Goal: Communication & Community: Answer question/provide support

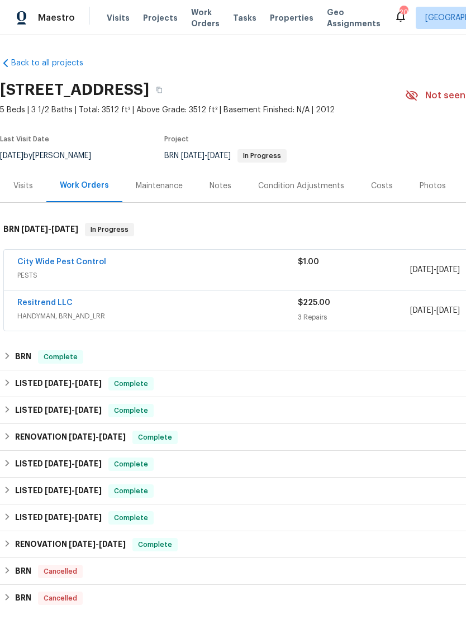
click at [94, 260] on link "City Wide Pest Control" at bounding box center [61, 262] width 89 height 8
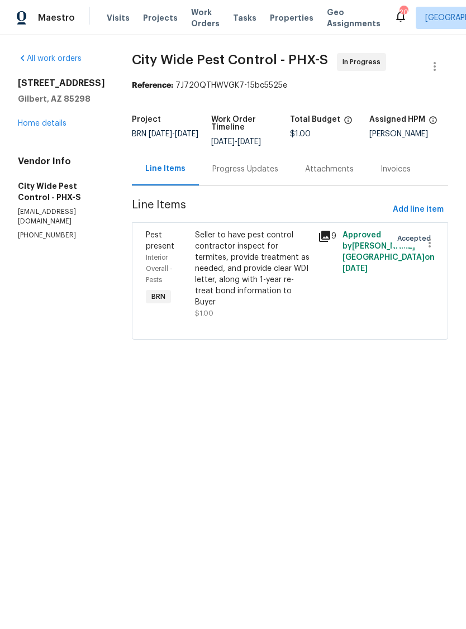
click at [329, 237] on icon at bounding box center [324, 236] width 11 height 11
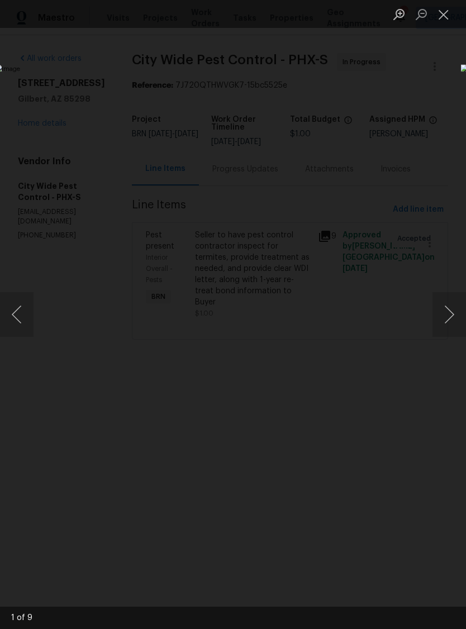
click at [454, 326] on button "Next image" at bounding box center [449, 314] width 34 height 45
click at [446, 318] on button "Next image" at bounding box center [449, 314] width 34 height 45
click at [446, 319] on button "Next image" at bounding box center [449, 314] width 34 height 45
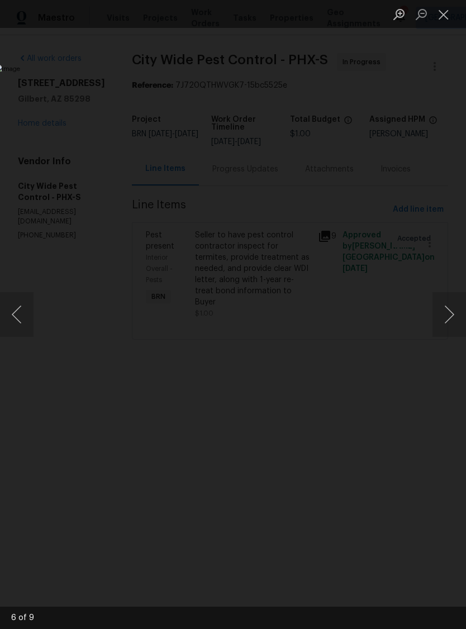
click at [445, 318] on button "Next image" at bounding box center [449, 314] width 34 height 45
click at [22, 320] on button "Previous image" at bounding box center [17, 314] width 34 height 45
click at [19, 321] on button "Previous image" at bounding box center [17, 314] width 34 height 45
click at [451, 324] on button "Next image" at bounding box center [449, 314] width 34 height 45
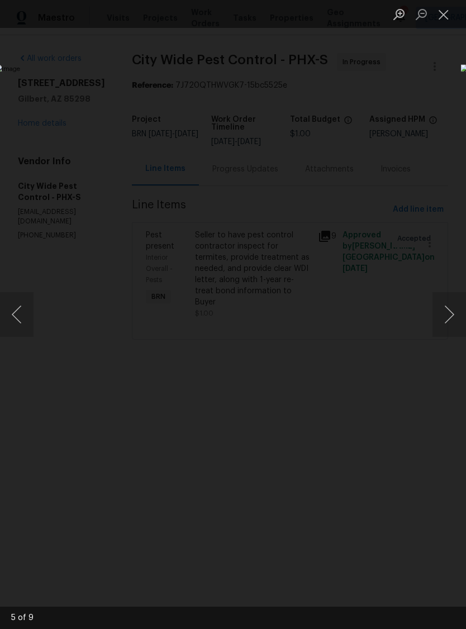
click at [453, 316] on button "Next image" at bounding box center [449, 314] width 34 height 45
click at [441, 315] on button "Next image" at bounding box center [449, 314] width 34 height 45
click at [441, 316] on button "Next image" at bounding box center [449, 314] width 34 height 45
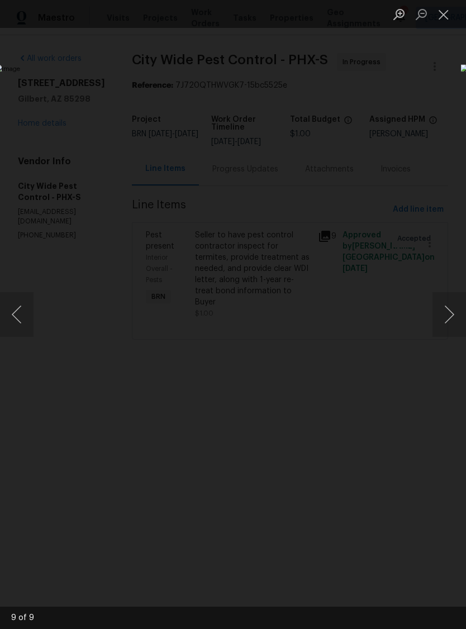
click at [449, 311] on button "Next image" at bounding box center [449, 314] width 34 height 45
click at [451, 308] on button "Next image" at bounding box center [449, 314] width 34 height 45
click at [452, 311] on button "Next image" at bounding box center [449, 314] width 34 height 45
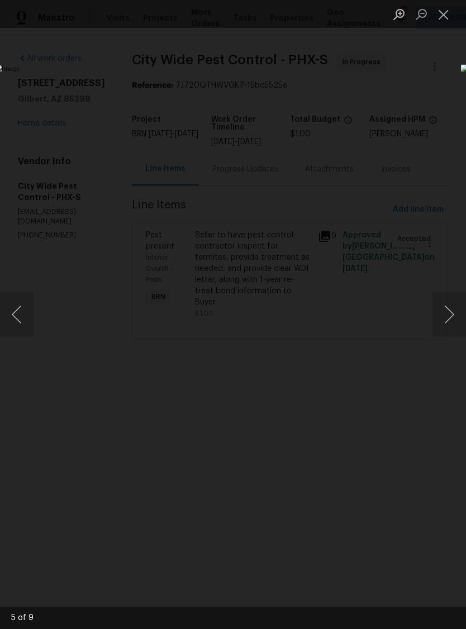
click at [444, 14] on button "Close lightbox" at bounding box center [443, 14] width 22 height 20
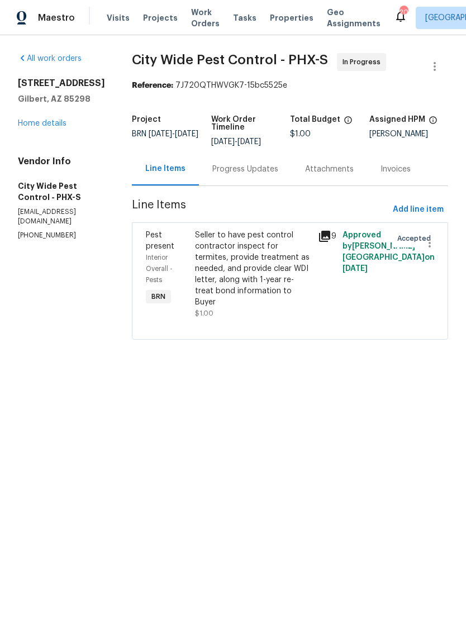
click at [243, 173] on div "Progress Updates" at bounding box center [245, 169] width 66 height 11
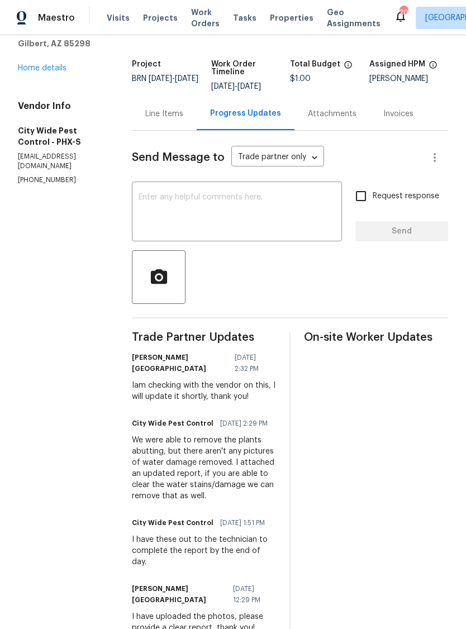
scroll to position [33, 0]
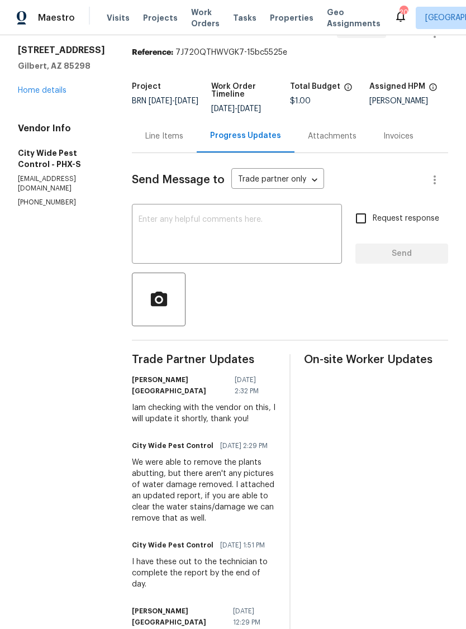
click at [280, 231] on textarea at bounding box center [237, 235] width 197 height 39
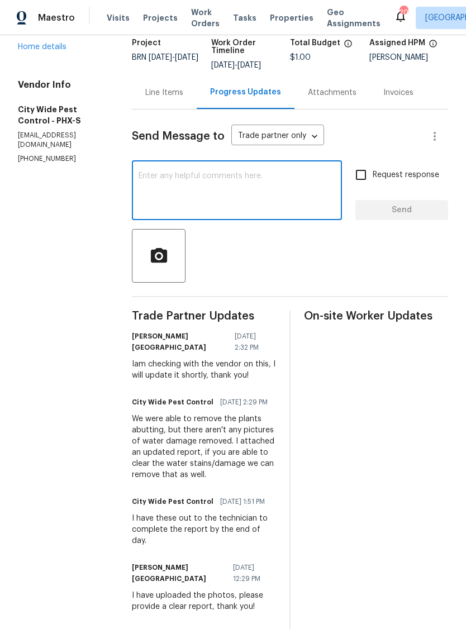
scroll to position [92, 0]
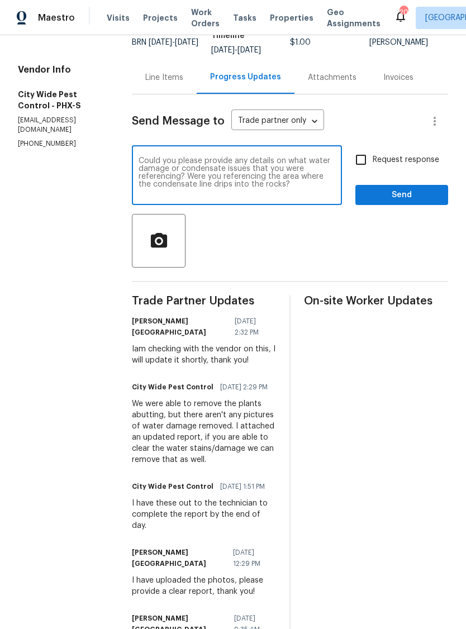
click at [315, 187] on textarea "Could you please provide any details on what water damage or condensate issues …" at bounding box center [237, 176] width 197 height 39
click at [356, 252] on div at bounding box center [290, 241] width 316 height 54
click at [275, 163] on textarea "Could you please provide any details on what water damage or condensate issues …" at bounding box center [237, 176] width 197 height 39
type textarea "Could you please provide any details on what water damage or condensate issues …"
click at [312, 188] on textarea "Could you please provide any details on what water damage or condensate issues …" at bounding box center [237, 176] width 197 height 39
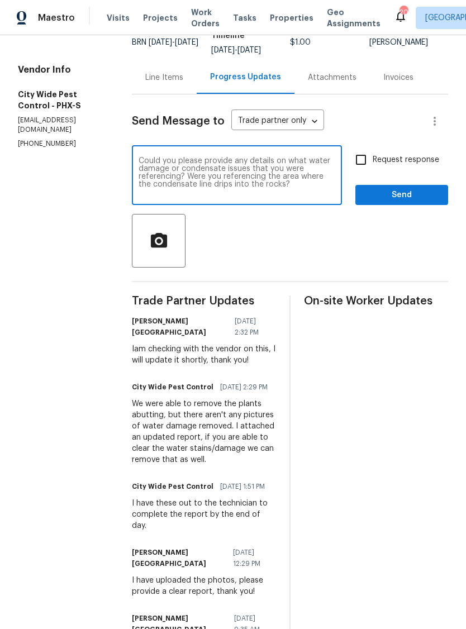
click at [310, 191] on textarea "Could you please provide any details on what water damage or condensate issues …" at bounding box center [237, 176] width 197 height 39
click at [315, 189] on textarea "Could you please provide any details on what water damage or condensate issues …" at bounding box center [237, 176] width 197 height 39
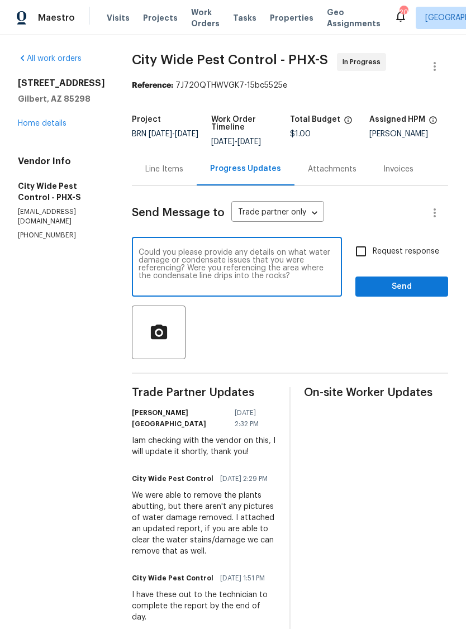
scroll to position [0, 0]
click at [313, 278] on textarea "Could you please provide any details on what water damage or condensate issues …" at bounding box center [237, 268] width 197 height 39
click at [317, 282] on textarea "Could you please provide any details on what water damage or condensate issues …" at bounding box center [237, 268] width 197 height 39
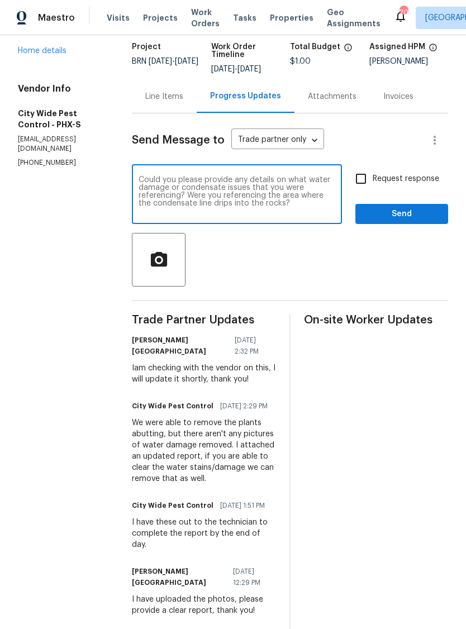
scroll to position [69, 0]
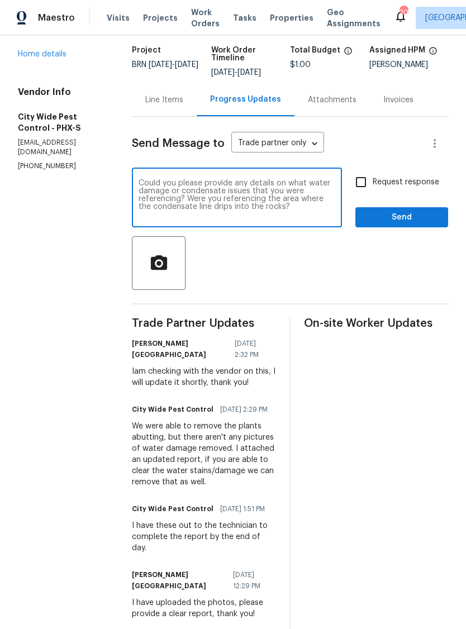
click at [314, 216] on textarea "Could you please provide any details on what water damage or condensate issues …" at bounding box center [237, 198] width 197 height 39
click at [317, 218] on textarea "Could you please provide any details on what water damage or condensate issues …" at bounding box center [237, 198] width 197 height 39
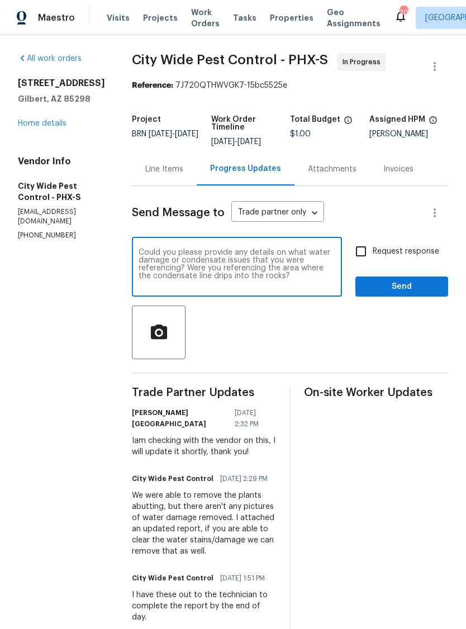
scroll to position [0, 0]
click at [411, 288] on span "Send" at bounding box center [401, 287] width 75 height 14
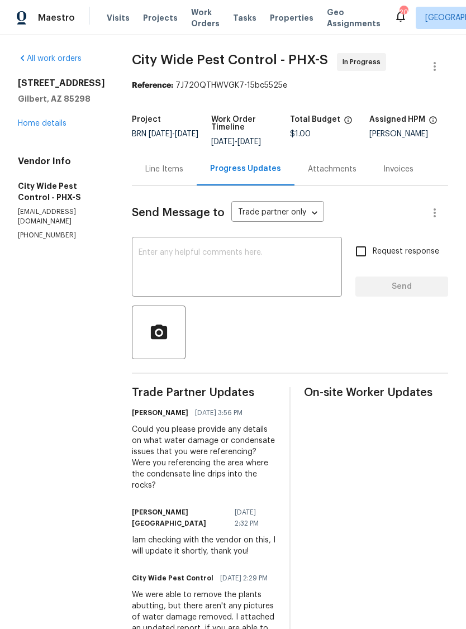
click at [165, 176] on div "Line Items" at bounding box center [164, 169] width 65 height 33
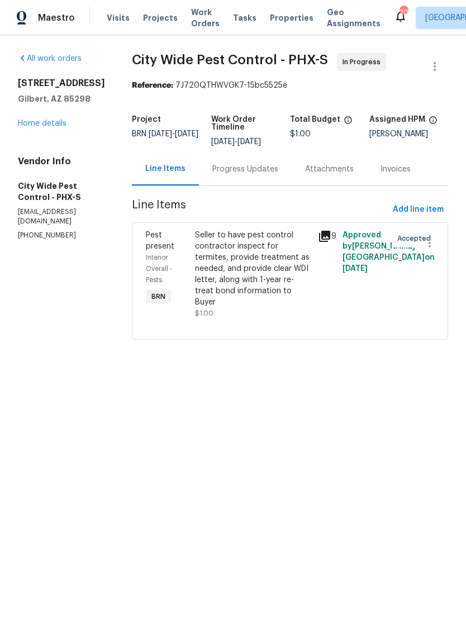
click at [258, 276] on div "Seller to have pest control contractor inspect for termites, provide treatment …" at bounding box center [253, 269] width 116 height 78
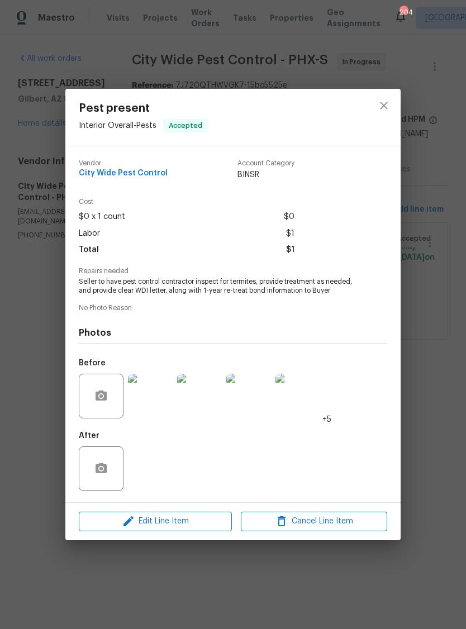
click at [162, 404] on img at bounding box center [150, 396] width 45 height 45
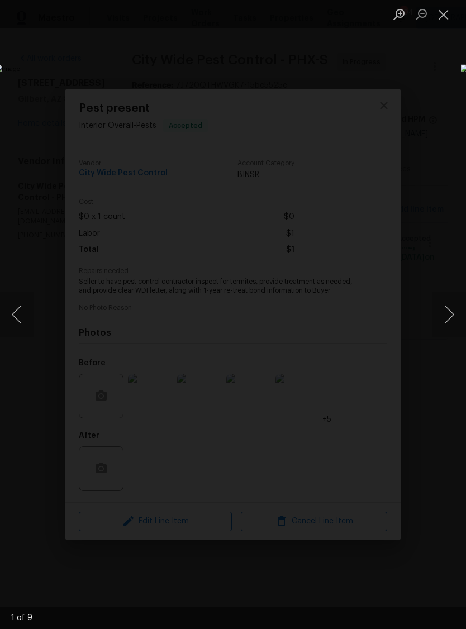
click at [441, 313] on button "Next image" at bounding box center [449, 314] width 34 height 45
click at [448, 317] on button "Next image" at bounding box center [449, 314] width 34 height 45
click at [446, 318] on button "Next image" at bounding box center [449, 314] width 34 height 45
click at [446, 324] on button "Next image" at bounding box center [449, 314] width 34 height 45
click at [28, 320] on button "Previous image" at bounding box center [17, 314] width 34 height 45
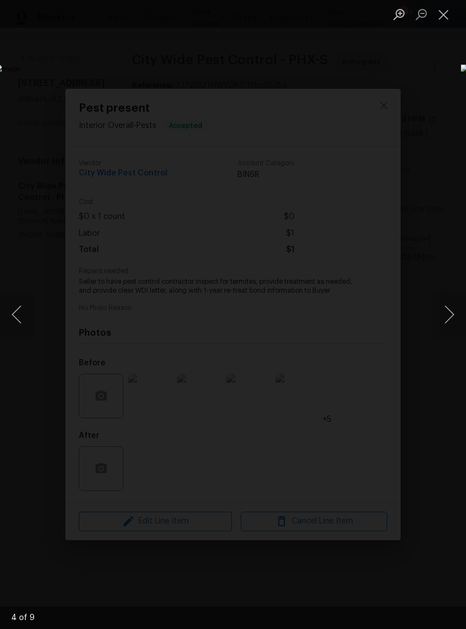
click at [453, 312] on button "Next image" at bounding box center [449, 314] width 34 height 45
click at [451, 315] on button "Next image" at bounding box center [449, 314] width 34 height 45
click at [443, 312] on button "Next image" at bounding box center [449, 314] width 34 height 45
click at [454, 314] on button "Next image" at bounding box center [449, 314] width 34 height 45
click at [445, 317] on button "Next image" at bounding box center [449, 314] width 34 height 45
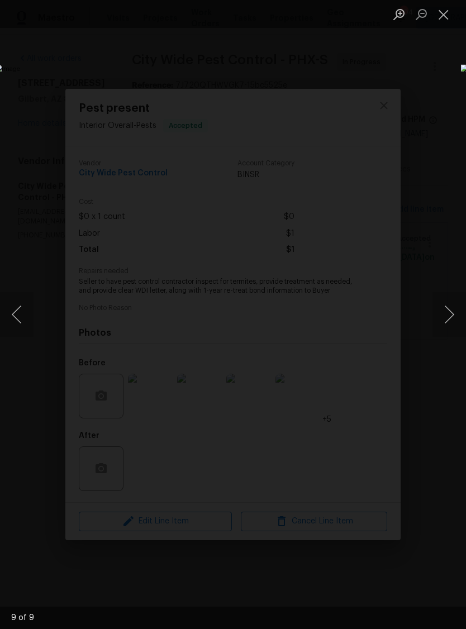
click at [446, 16] on button "Close lightbox" at bounding box center [443, 14] width 22 height 20
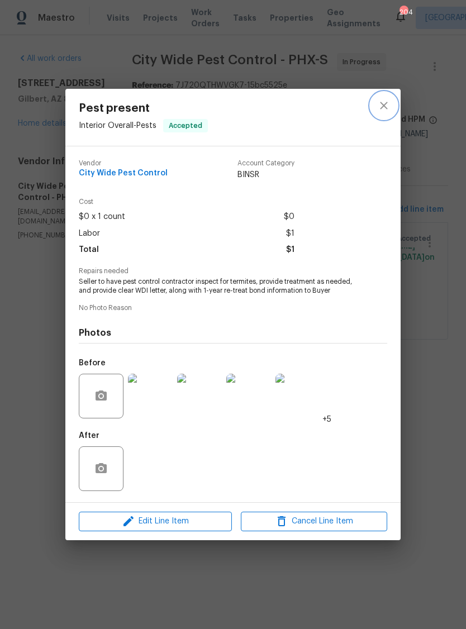
click at [386, 106] on icon "close" at bounding box center [383, 105] width 13 height 13
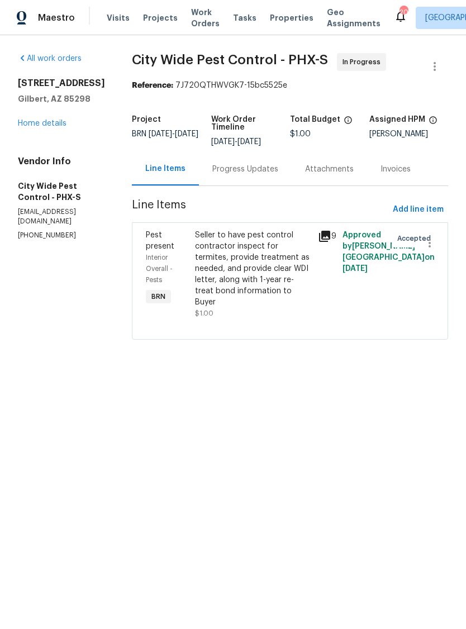
click at [247, 159] on div "Progress Updates" at bounding box center [245, 169] width 93 height 33
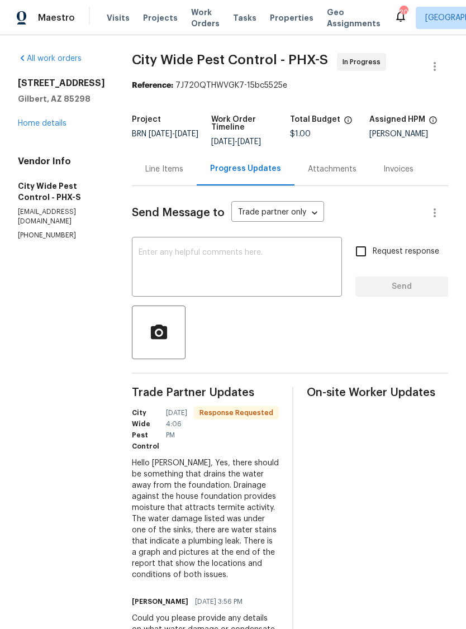
click at [273, 260] on textarea at bounding box center [237, 268] width 197 height 39
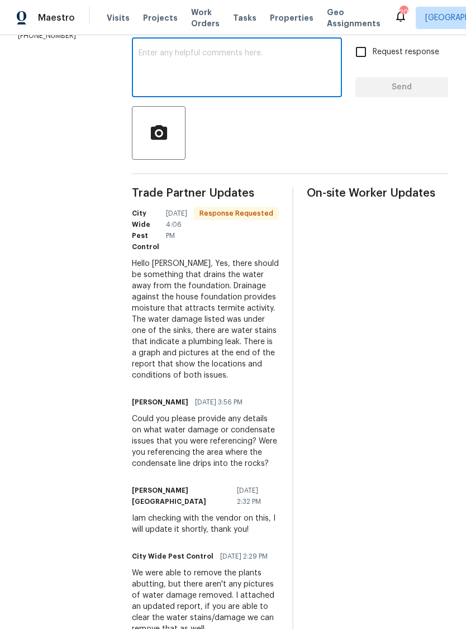
scroll to position [201, 0]
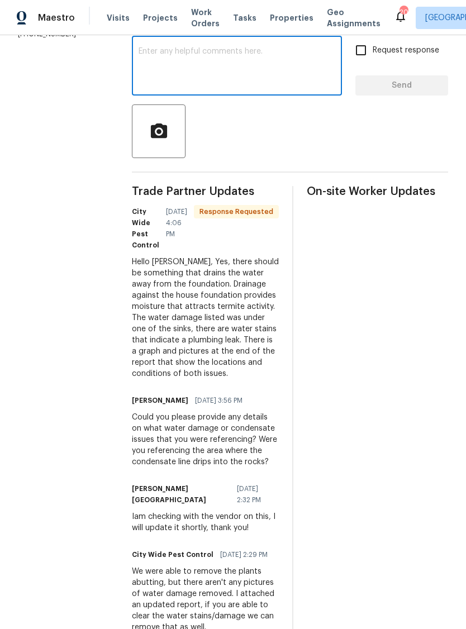
click at [291, 72] on textarea at bounding box center [237, 66] width 197 height 39
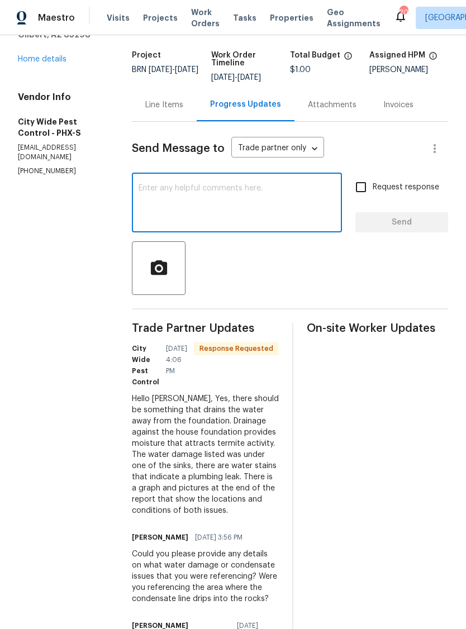
scroll to position [168, 0]
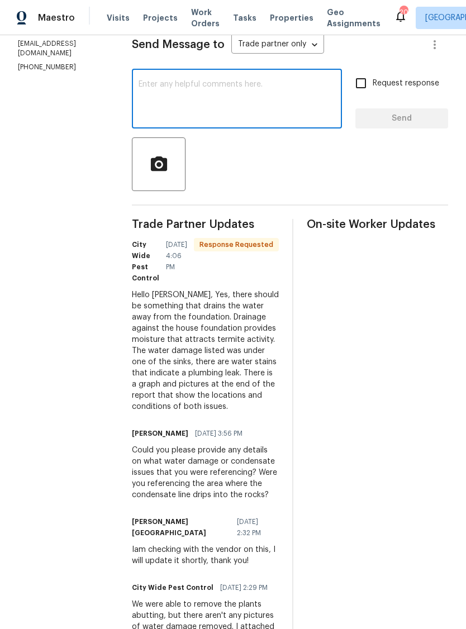
click at [283, 118] on textarea at bounding box center [237, 99] width 197 height 39
click at [279, 110] on textarea at bounding box center [237, 99] width 197 height 39
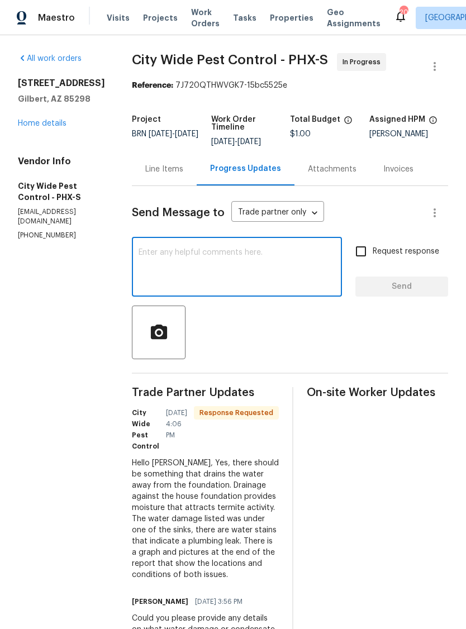
scroll to position [0, 0]
click at [308, 296] on div "x ​" at bounding box center [237, 268] width 210 height 57
click at [315, 269] on textarea at bounding box center [237, 268] width 197 height 39
click at [398, 166] on div "Invoices" at bounding box center [398, 169] width 30 height 11
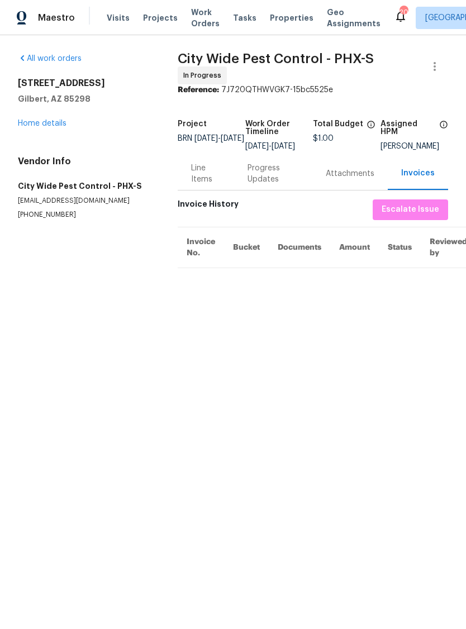
click at [47, 121] on link "Home details" at bounding box center [42, 124] width 49 height 8
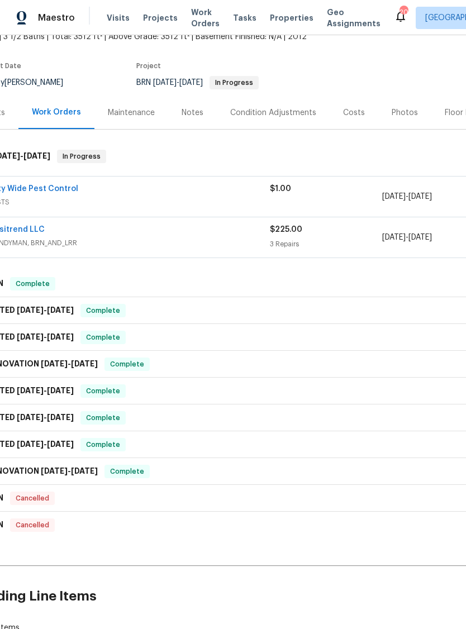
scroll to position [72, 20]
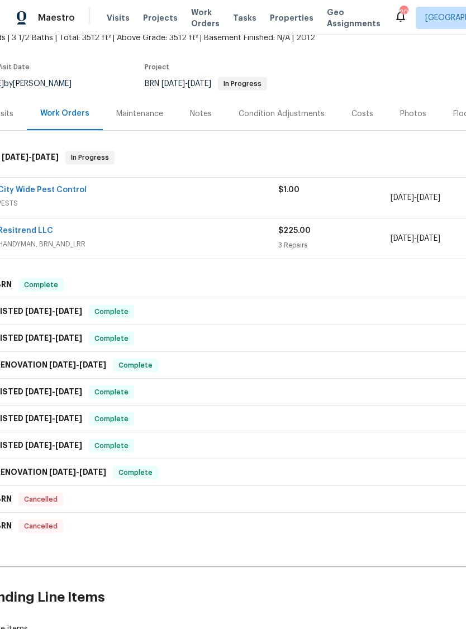
click at [34, 187] on link "City Wide Pest Control" at bounding box center [42, 190] width 89 height 8
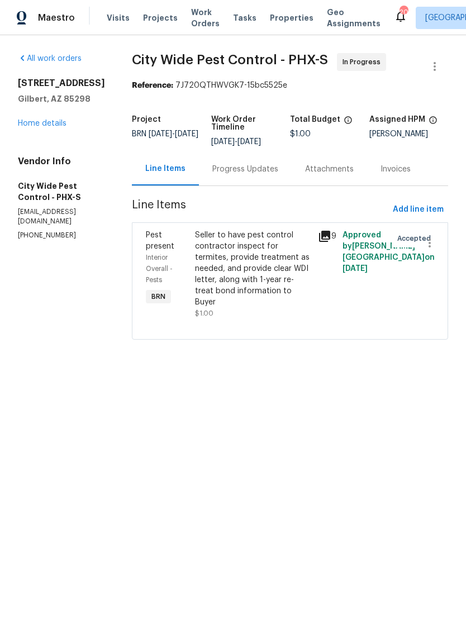
click at [267, 173] on div "Progress Updates" at bounding box center [245, 169] width 66 height 11
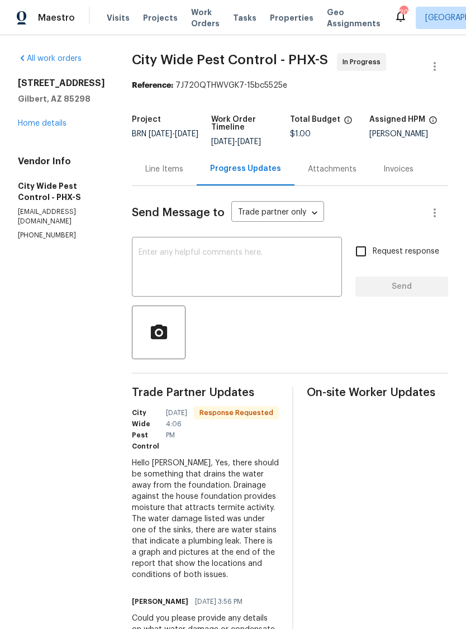
scroll to position [23, 0]
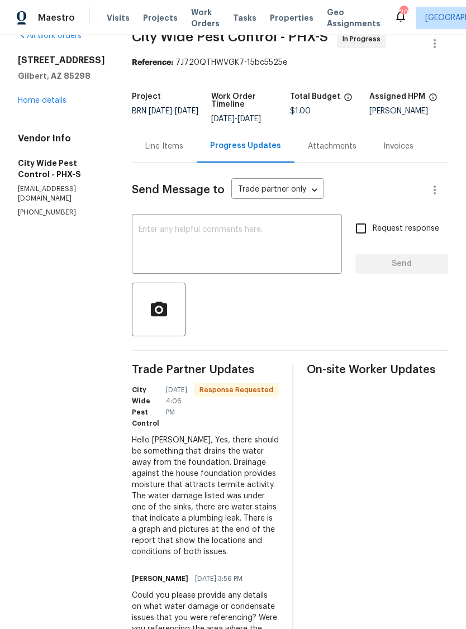
click at [311, 245] on textarea at bounding box center [237, 245] width 197 height 39
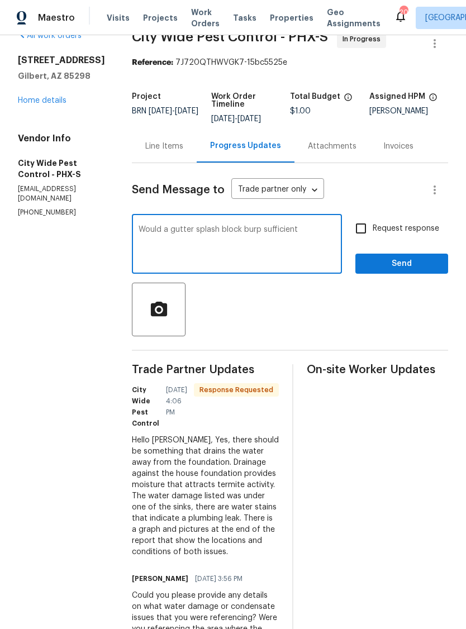
click at [255, 230] on textarea "Would a gutter splash block burp sufficient" at bounding box center [237, 245] width 197 height 39
click at [308, 224] on div "Would a gutter splash block be sufficient x ​" at bounding box center [237, 245] width 210 height 57
click at [310, 232] on textarea "Would a gutter splash block be sufficient" at bounding box center [237, 245] width 197 height 39
click at [326, 231] on textarea "Would a gutter splash block be sufficient? It you’ll make the water run 24” fro…" at bounding box center [237, 245] width 197 height 39
click at [323, 233] on textarea "Would a gutter splash block be sufficient? It you’ll make the water run 24” fro…" at bounding box center [237, 245] width 197 height 39
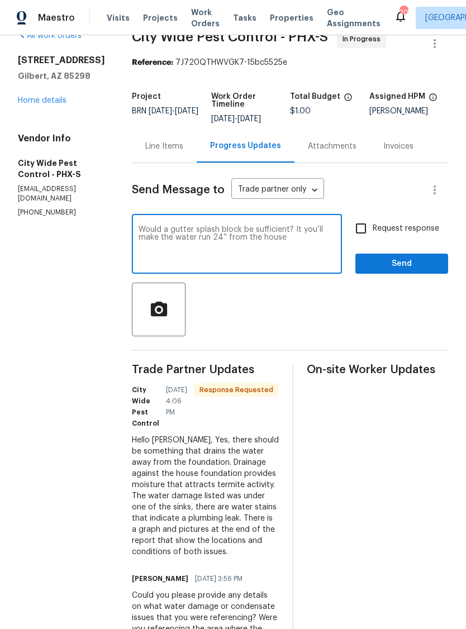
click at [320, 230] on textarea "Would a gutter splash block be sufficient? It you’ll make the water run 24” fro…" at bounding box center [237, 245] width 197 height 39
click at [324, 230] on textarea "Would a gutter splash block be sufficient? It you’ll make the water run 24” fro…" at bounding box center [237, 245] width 197 height 39
click at [302, 246] on textarea "Would a gutter splash block be sufficient? It will make the water run 24” from …" at bounding box center [237, 245] width 197 height 39
click at [217, 260] on textarea "Would a gutter splash block be sufficient? It will make the water run 24” from …" at bounding box center [237, 245] width 197 height 39
paste textarea "[URL][DOMAIN_NAME]"
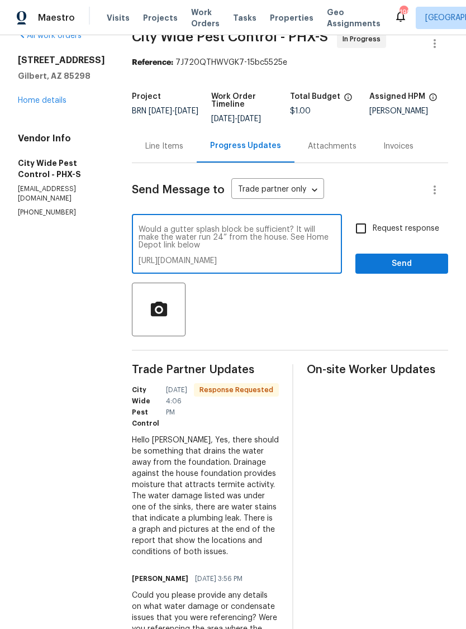
scroll to position [0, 0]
click at [152, 242] on textarea "Would a gutter splash block be sufficient? It will make the water run 24” from …" at bounding box center [237, 245] width 197 height 39
click at [199, 245] on textarea "Would a gutter splash block be sufficient? It will make the water run 24” from …" at bounding box center [237, 245] width 197 height 39
type textarea "Would a gutter splash block be sufficient? It will make the water run 24” from …"
click at [421, 258] on span "Send" at bounding box center [401, 264] width 75 height 14
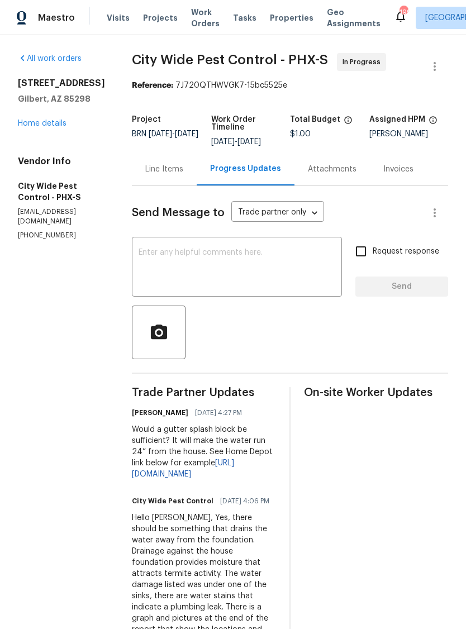
click at [48, 120] on link "Home details" at bounding box center [42, 124] width 49 height 8
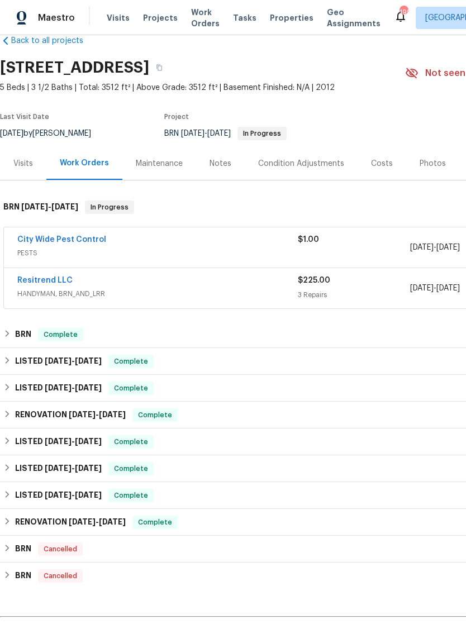
scroll to position [22, 0]
click at [59, 277] on link "Resitrend LLC" at bounding box center [44, 281] width 55 height 8
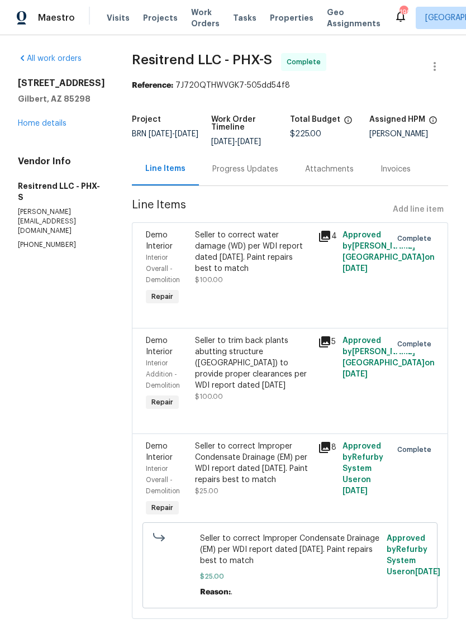
click at [237, 170] on div "Progress Updates" at bounding box center [245, 169] width 66 height 11
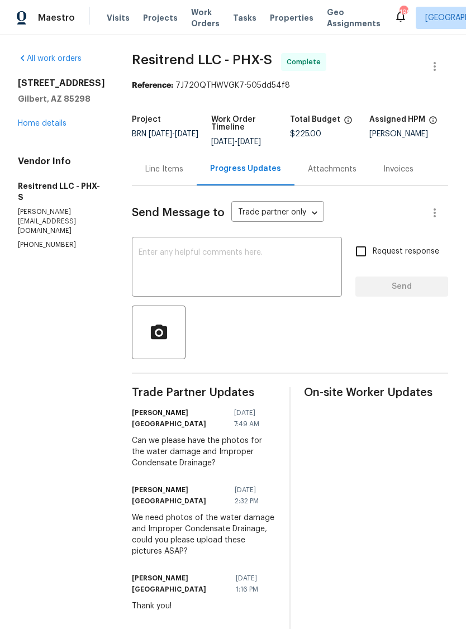
click at [54, 127] on link "Home details" at bounding box center [42, 124] width 49 height 8
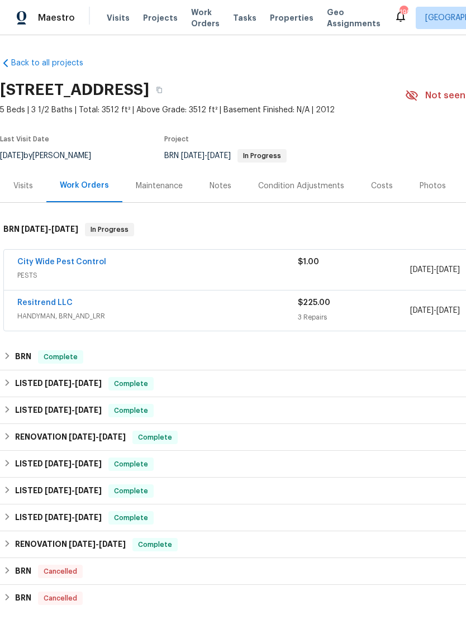
click at [89, 265] on link "City Wide Pest Control" at bounding box center [61, 262] width 89 height 8
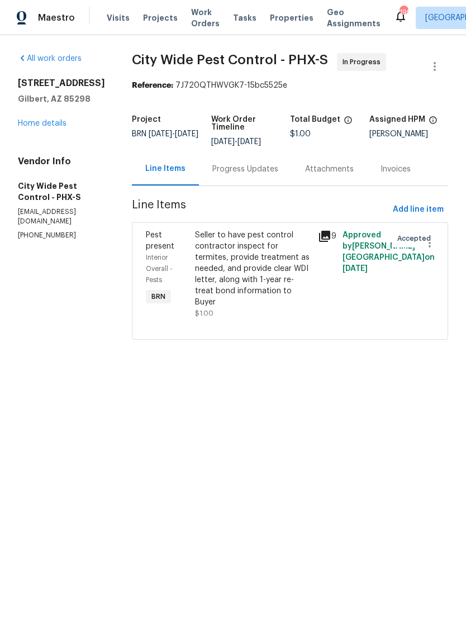
click at [270, 173] on div "Progress Updates" at bounding box center [245, 169] width 66 height 11
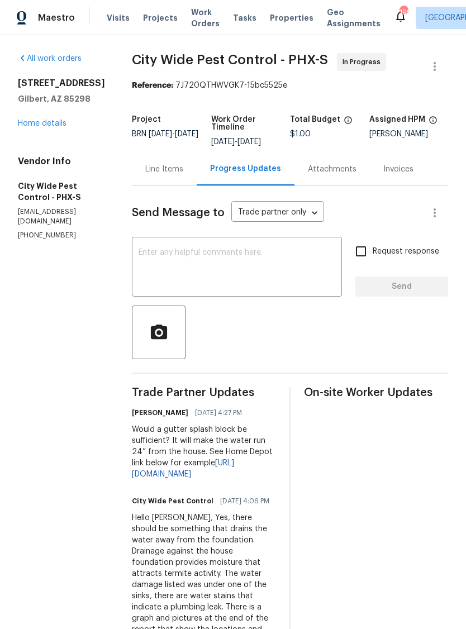
click at [52, 123] on link "Home details" at bounding box center [42, 124] width 49 height 8
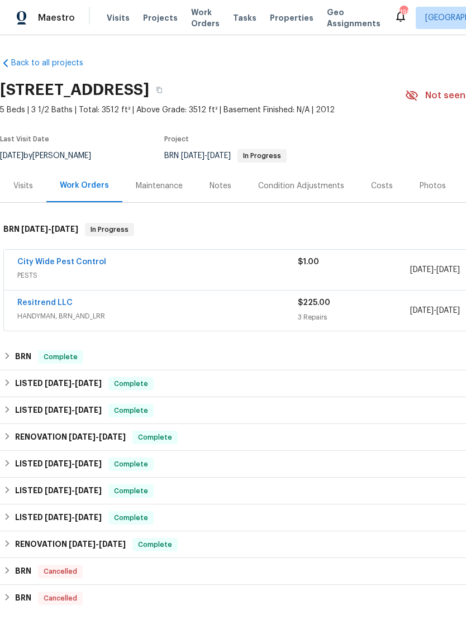
click at [60, 299] on link "Resitrend LLC" at bounding box center [44, 303] width 55 height 8
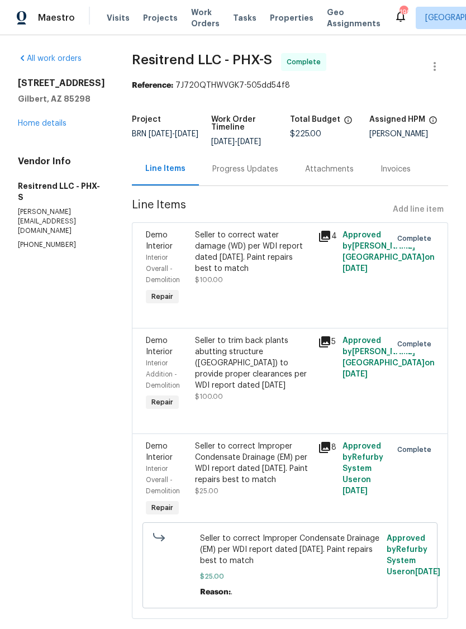
click at [242, 164] on div "Progress Updates" at bounding box center [245, 169] width 66 height 11
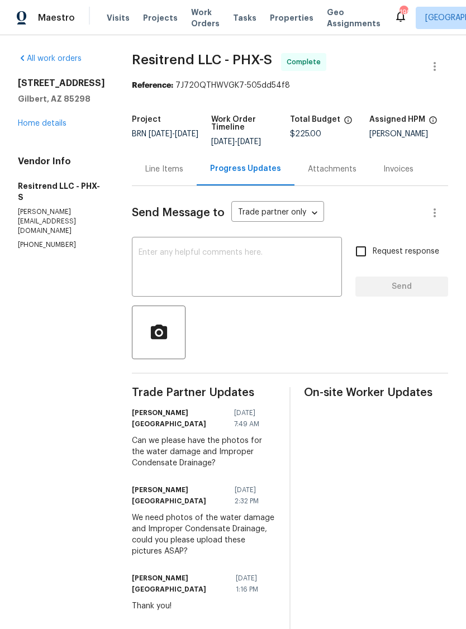
click at [153, 168] on div "Line Items" at bounding box center [164, 169] width 38 height 11
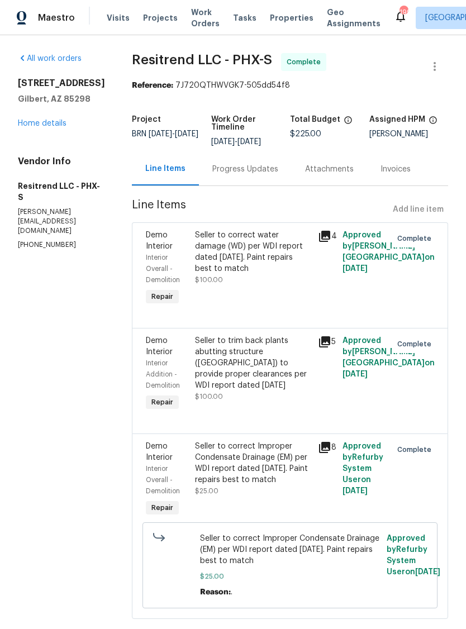
click at [75, 129] on div "[STREET_ADDRESS][PERSON_NAME] Home details" at bounding box center [61, 103] width 87 height 51
click at [50, 127] on link "Home details" at bounding box center [42, 124] width 49 height 8
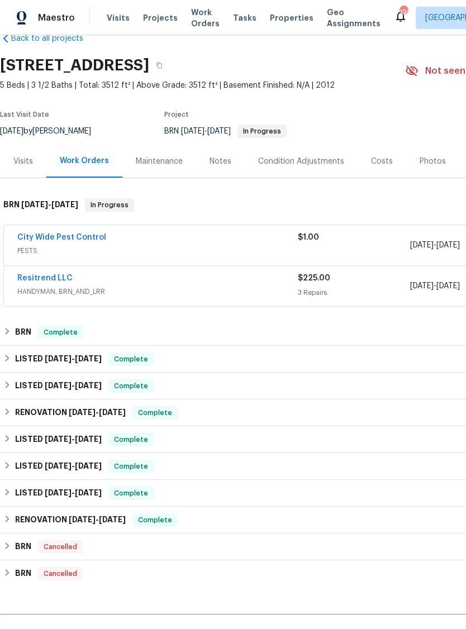
scroll to position [25, 0]
click at [87, 240] on link "City Wide Pest Control" at bounding box center [61, 238] width 89 height 8
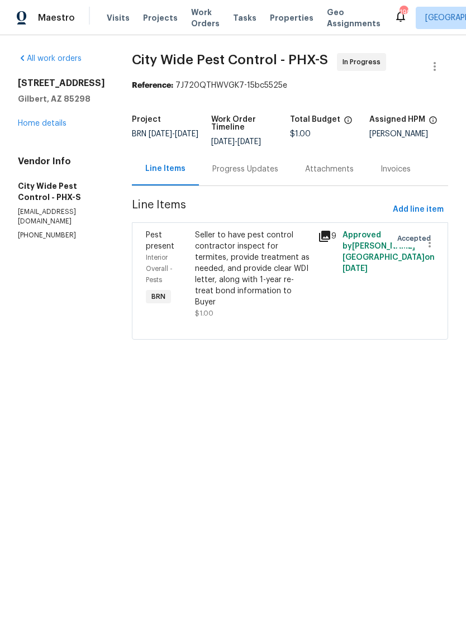
click at [46, 126] on link "Home details" at bounding box center [42, 124] width 49 height 8
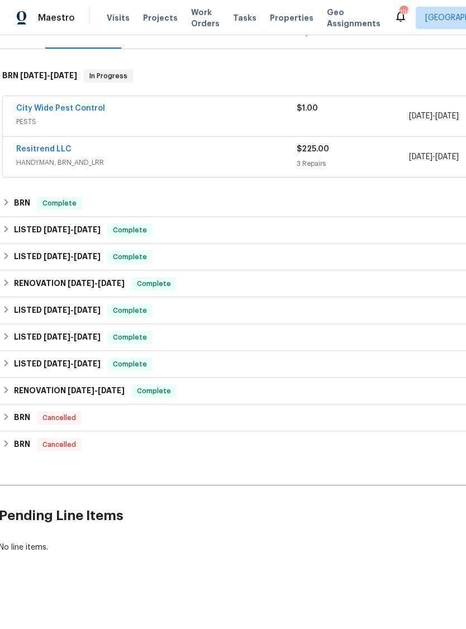
scroll to position [153, 2]
click at [92, 101] on div "City Wide Pest Control PESTS $1.00 [DATE] - [DATE] In Progress" at bounding box center [314, 117] width 624 height 40
click at [96, 108] on link "City Wide Pest Control" at bounding box center [60, 109] width 89 height 8
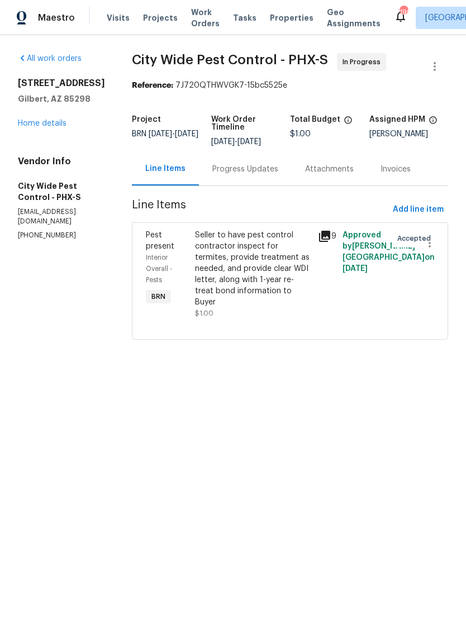
click at [407, 167] on div "Invoices" at bounding box center [395, 169] width 57 height 33
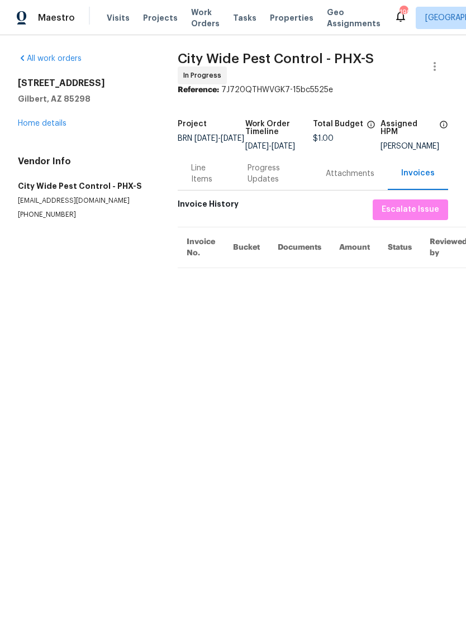
click at [361, 179] on div "Attachments" at bounding box center [350, 173] width 49 height 11
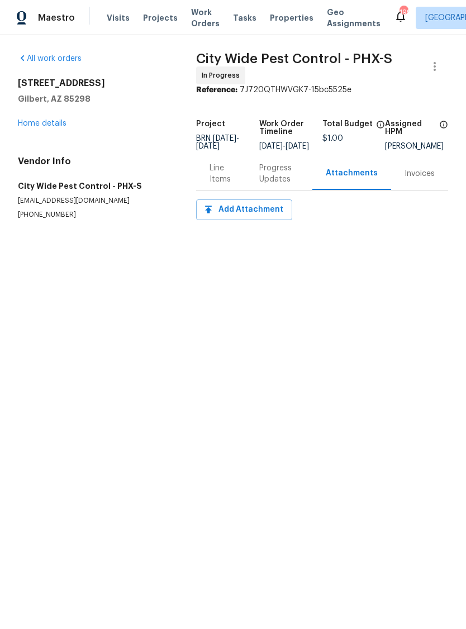
click at [284, 177] on div "Progress Updates" at bounding box center [279, 174] width 40 height 22
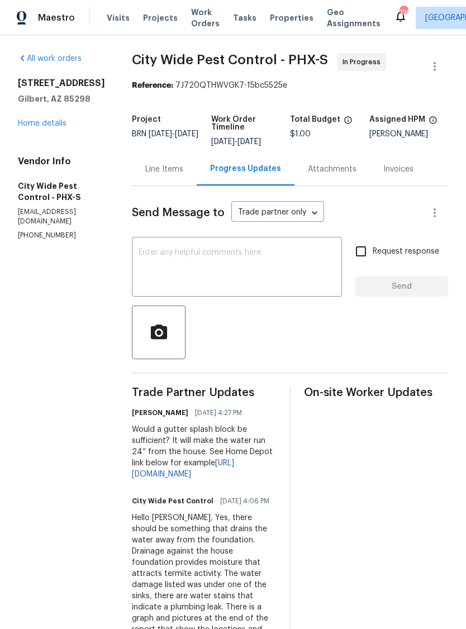
click at [337, 167] on div "Attachments" at bounding box center [332, 169] width 49 height 11
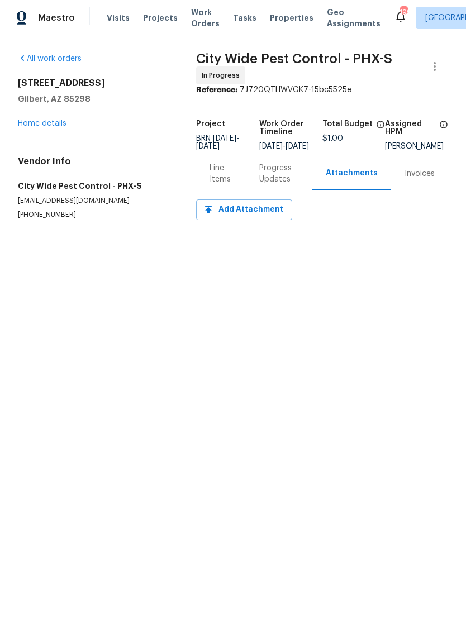
click at [421, 177] on div "Invoices" at bounding box center [420, 173] width 30 height 11
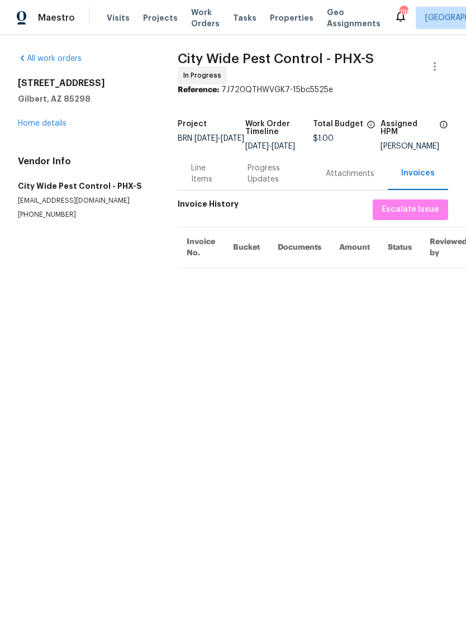
click at [350, 179] on div "Attachments" at bounding box center [350, 173] width 49 height 11
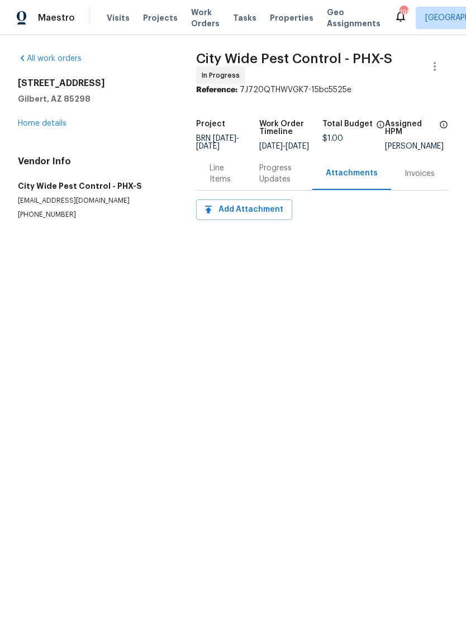
click at [281, 179] on div "Progress Updates" at bounding box center [279, 174] width 40 height 22
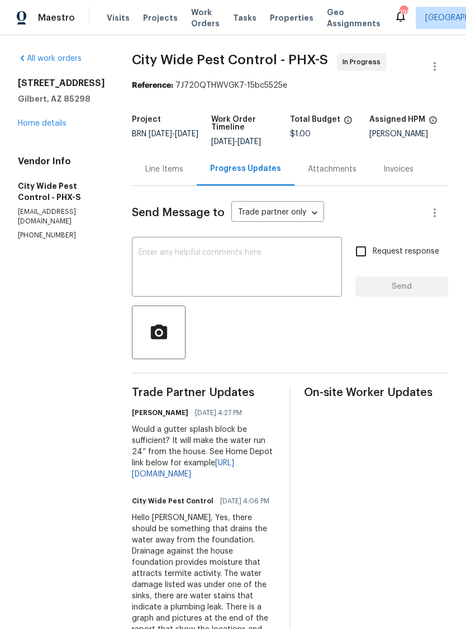
click at [48, 125] on link "Home details" at bounding box center [42, 124] width 49 height 8
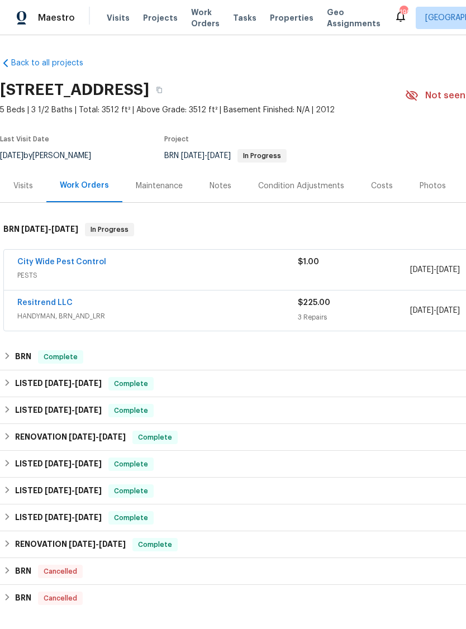
click at [88, 259] on link "City Wide Pest Control" at bounding box center [61, 262] width 89 height 8
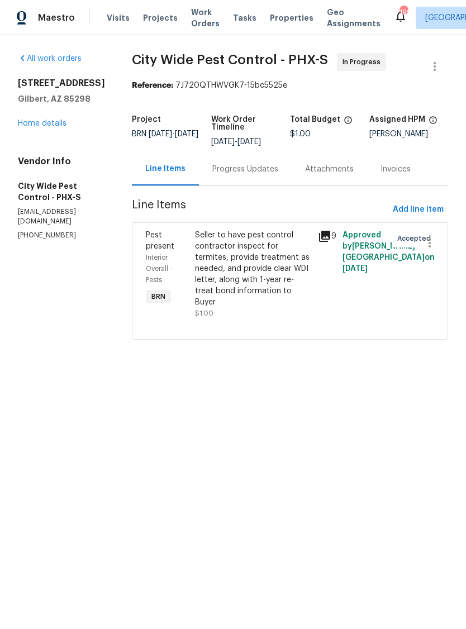
click at [336, 167] on div "Attachments" at bounding box center [329, 169] width 49 height 11
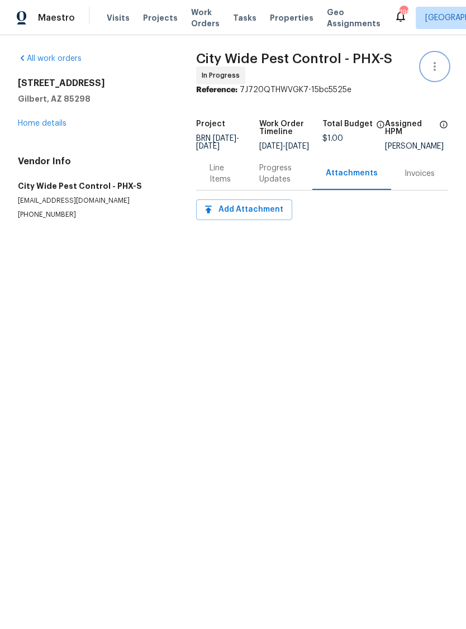
click at [440, 64] on icon "button" at bounding box center [434, 66] width 13 height 13
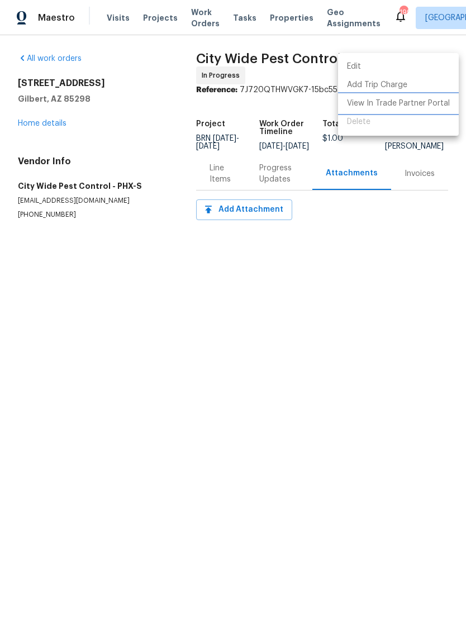
click at [438, 102] on li "View In Trade Partner Portal" at bounding box center [398, 103] width 121 height 18
